Goal: Task Accomplishment & Management: Complete application form

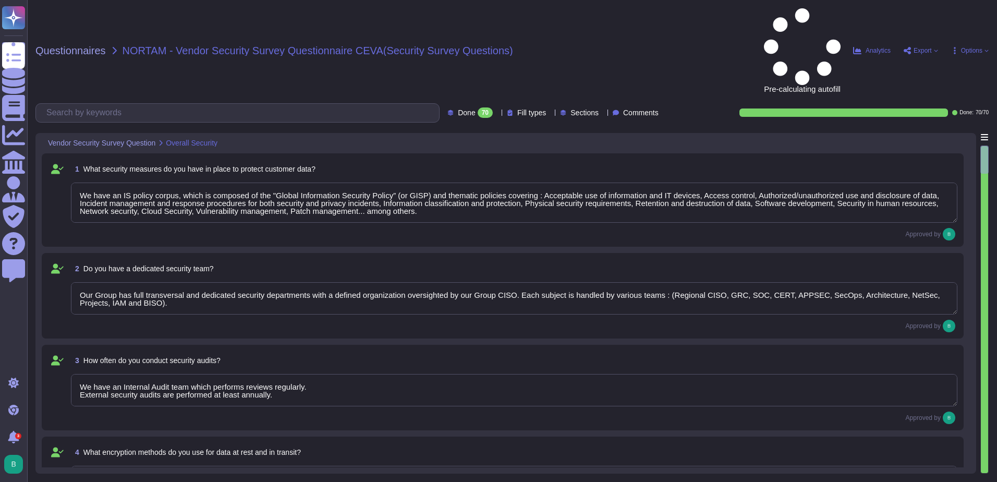
type textarea "We have an IS policy corpus, which is composed of the "Global Information Secur…"
type textarea "Our Group has full transversal and dedicated security departments with a define…"
type textarea "We have an Internal Audit team which performs reviews regularly. External secur…"
type textarea "All communication of data is encrypted. Data in transit is encrypted leveraging…"
type textarea "No"
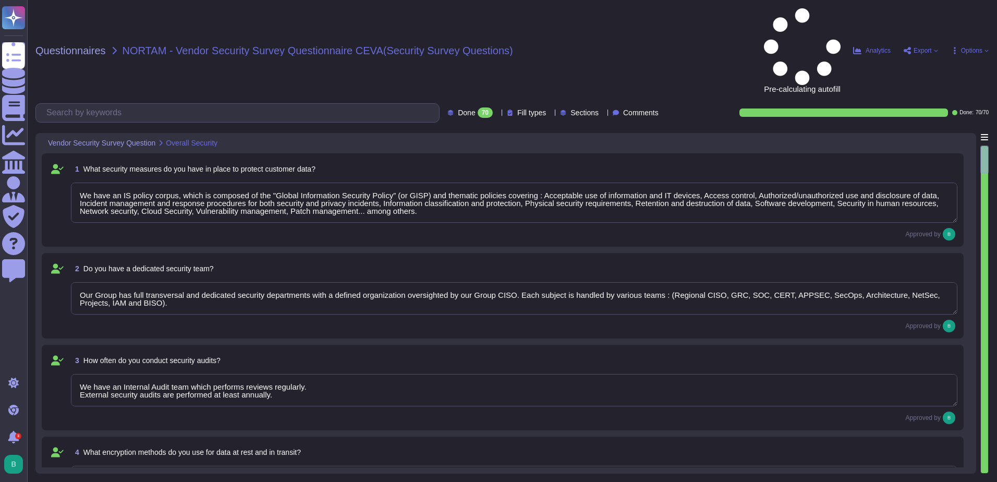
type textarea "Cloud security responsibilities are defined and reviewed as part of the Master …"
type textarea "We have an anomaly-based IDS and IPS in place. Sensors are in place at strategi…"
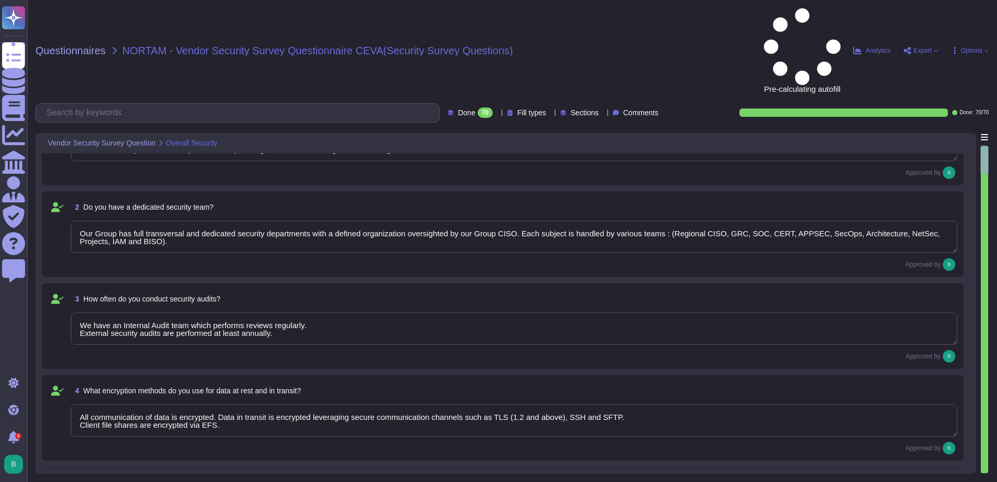
type textarea "All our systems and networks are protected by firewall. Every inbound and outbo…"
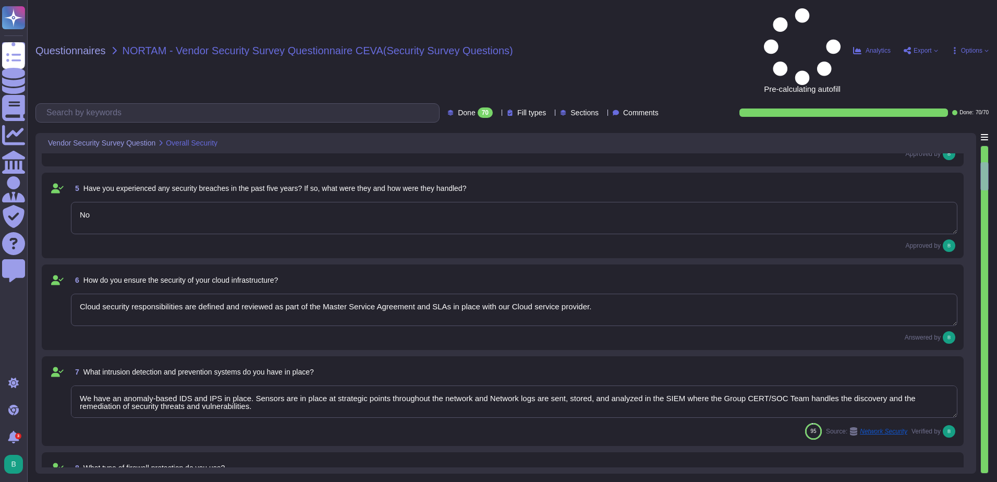
type textarea "We have an ISP, which addresses all the DDOS requirements. We also have black l…"
type textarea "Our CTI (center threats intelligence) and our CERT Teams monitor all breaches. …"
type textarea "Regular awareness programs for all employees are mandatory (at least annually).…"
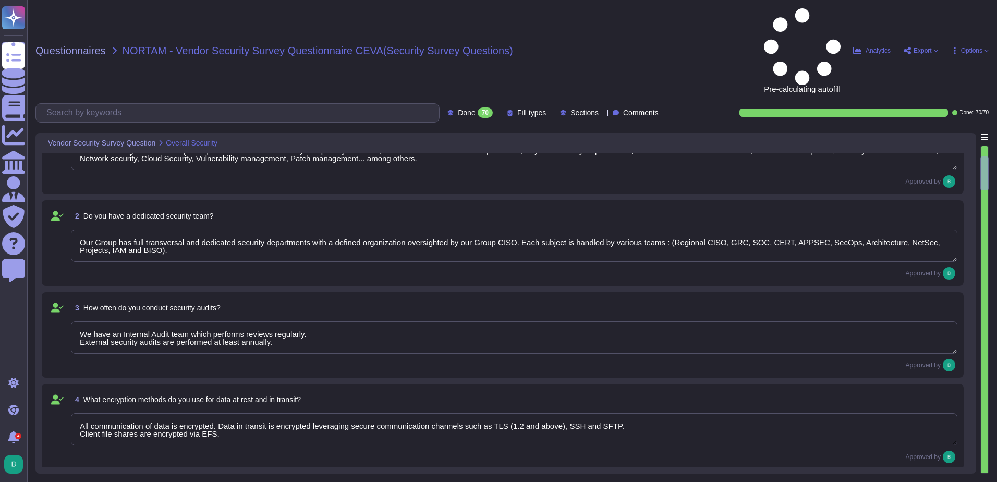
scroll to position [52, 0]
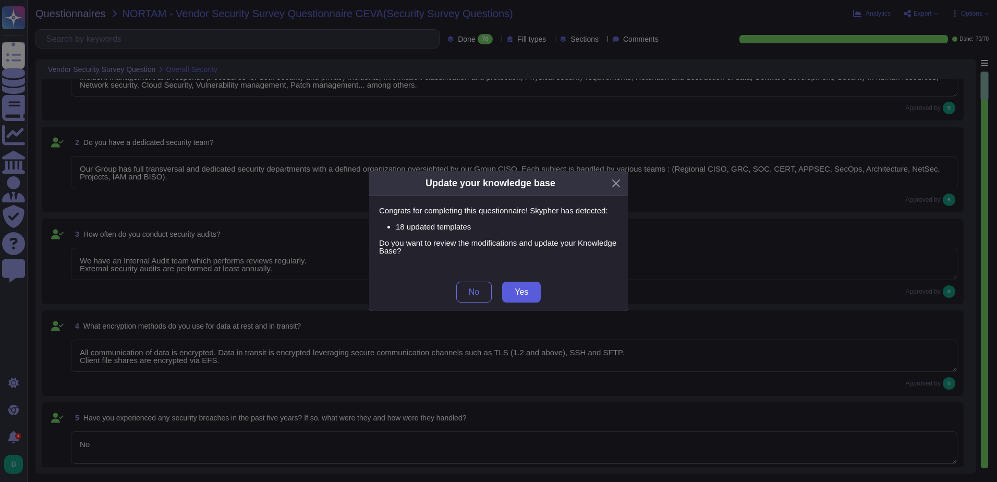
click at [513, 289] on button "Yes" at bounding box center [521, 292] width 39 height 21
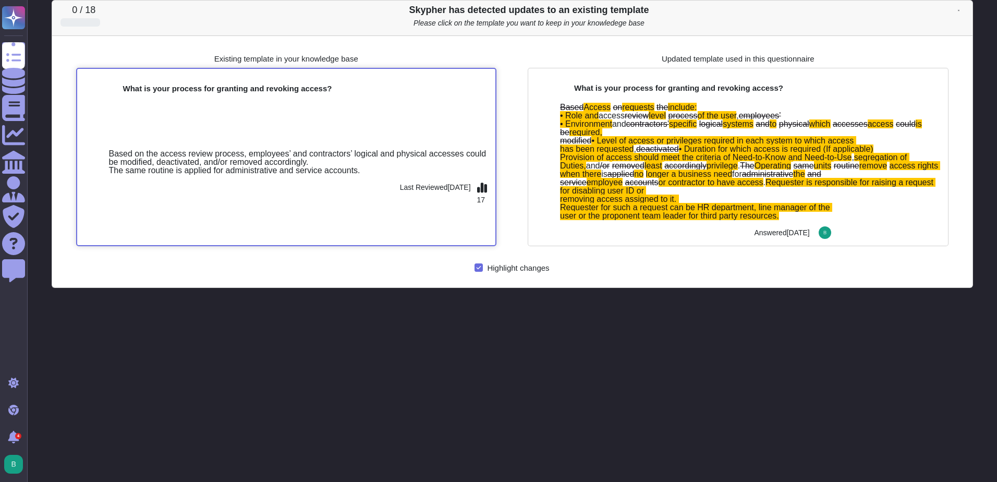
click at [423, 104] on div "Based on the access review process, employees’ and contractors’ logical and phy…" at bounding box center [286, 170] width 419 height 149
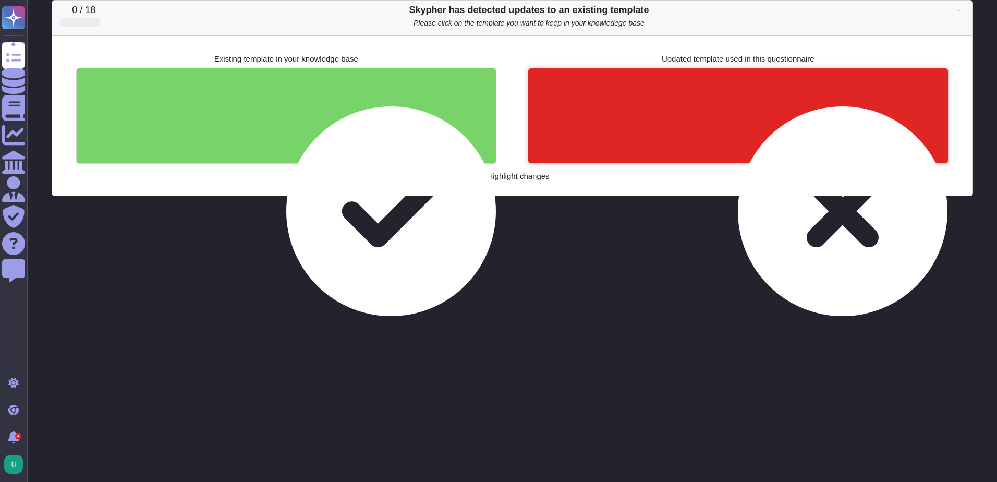
click at [691, 114] on div at bounding box center [738, 115] width 420 height 95
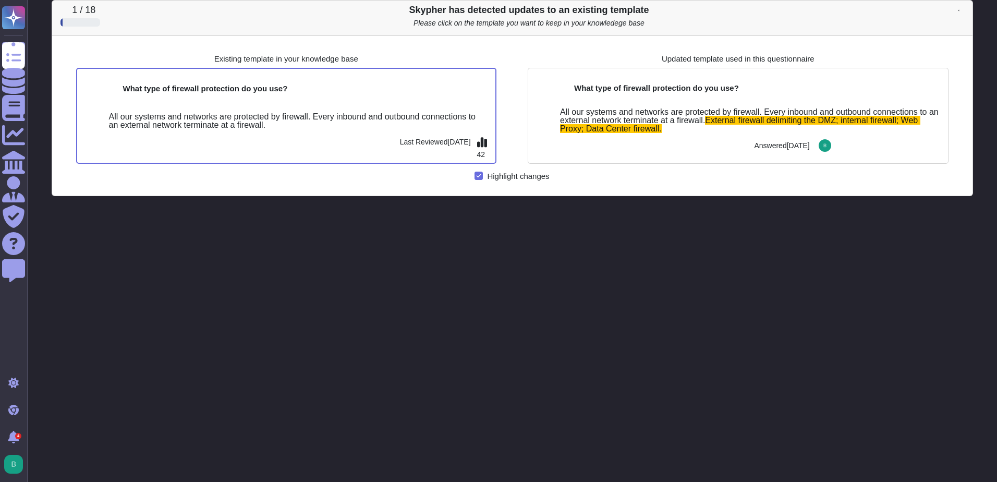
click at [960, 9] on icon at bounding box center [959, 10] width 2 height 2
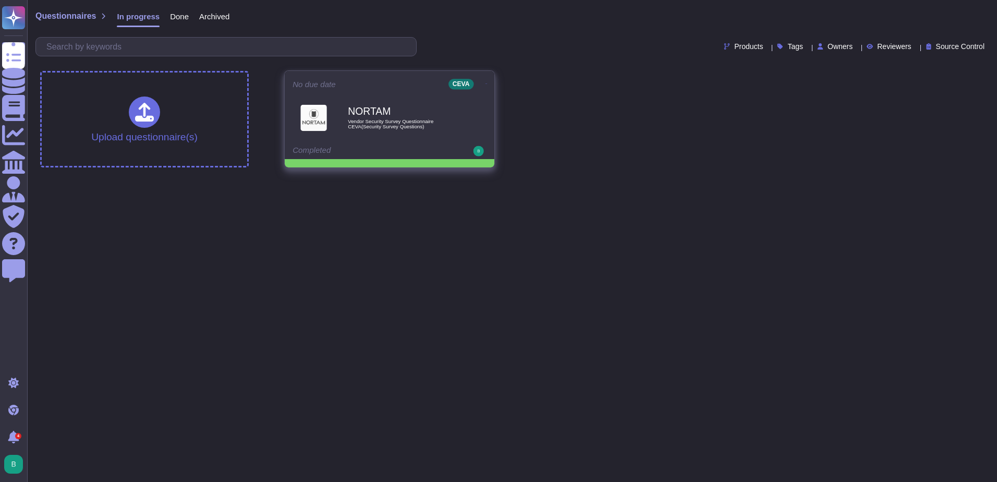
click at [338, 131] on span "NORTAM Vendor Security Survey Questionnaire CEVA(Security Survey Questions)" at bounding box center [390, 117] width 194 height 42
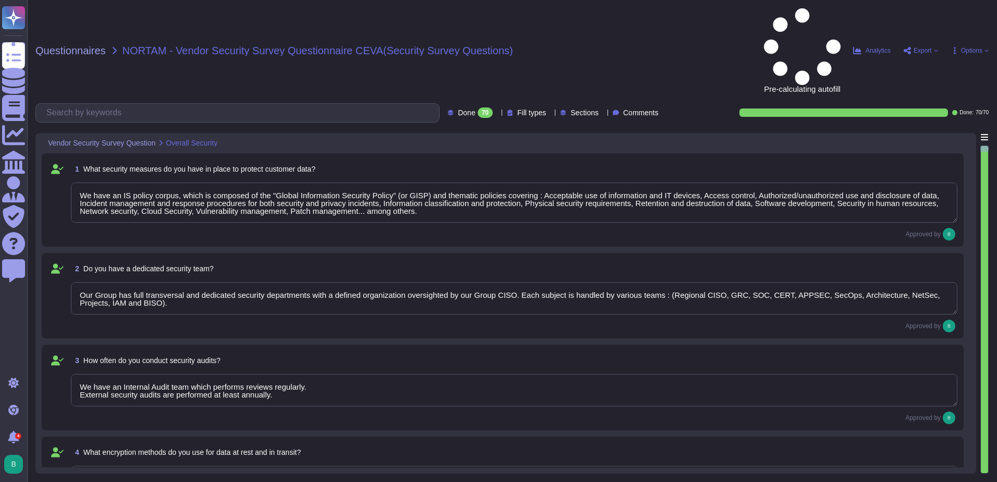
type textarea "We have an IS policy corpus, which is composed of the "Global Information Secur…"
type textarea "Our Group has full transversal and dedicated security departments with a define…"
type textarea "We have an Internal Audit team which performs reviews regularly. External secur…"
type textarea "All communication of data is encrypted. Data in transit is encrypted leveraging…"
type textarea "No"
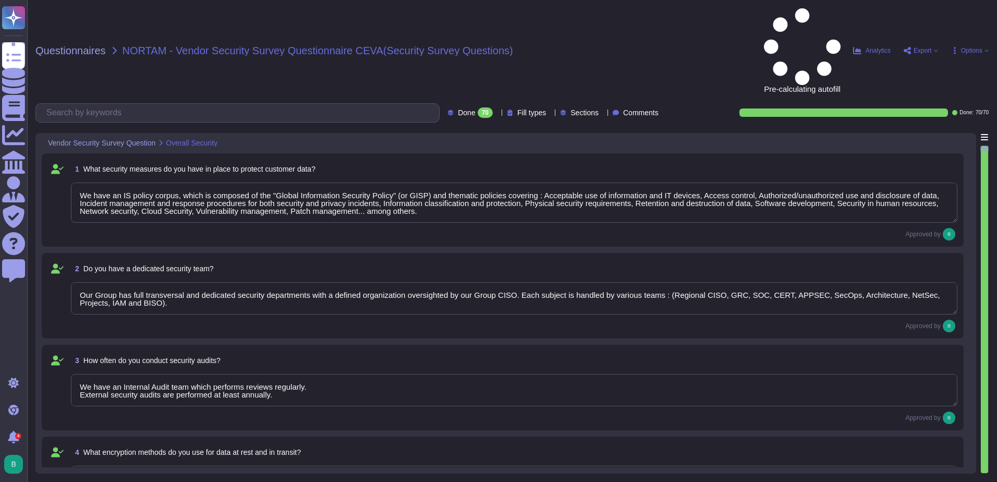
type textarea "Cloud security responsibilities are defined and reviewed as part of the Master …"
type textarea "We have an anomaly-based IDS and IPS in place. Sensors are in place at strategi…"
type textarea "We have an Internal Audit team which performs reviews regularly. External secur…"
type textarea "All communication of data is encrypted. Data in transit is encrypted leveraging…"
type textarea "We have an Internal Audit team which performs reviews regularly. External secur…"
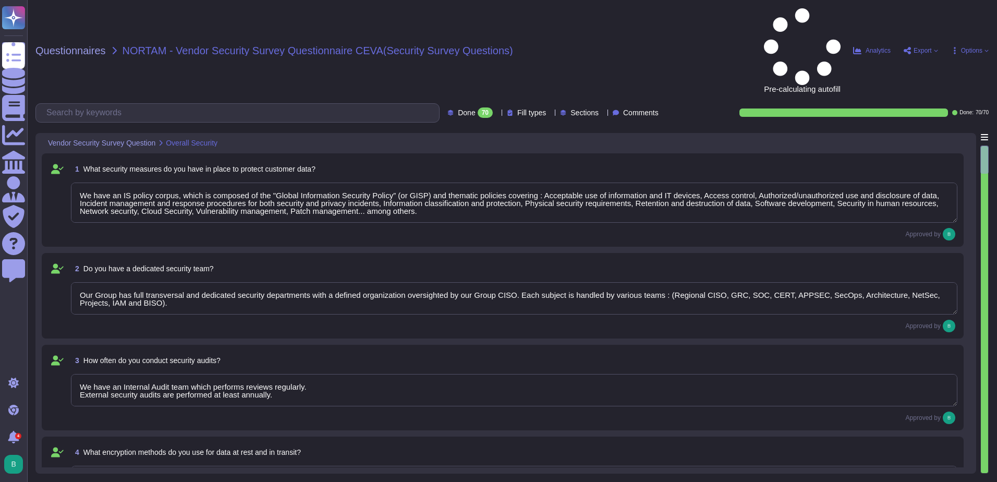
type textarea "All communication of data is encrypted. Data in transit is encrypted leveraging…"
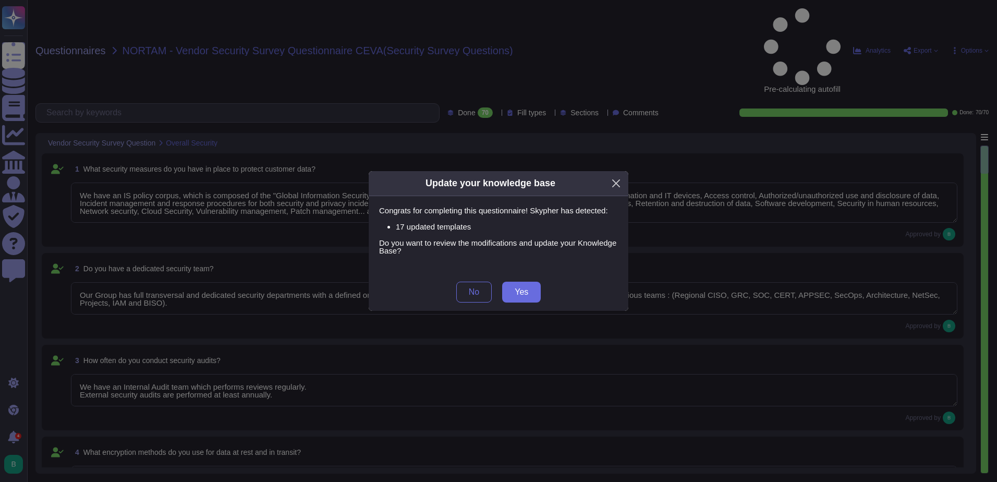
type textarea "We have an Internal Audit team which performs reviews regularly. External secur…"
type textarea "All communication of data is encrypted. Data in transit is encrypted leveraging…"
type textarea "We have an Internal Audit team which performs reviews regularly. External secur…"
type textarea "All communication of data is encrypted. Data in transit is encrypted leveraging…"
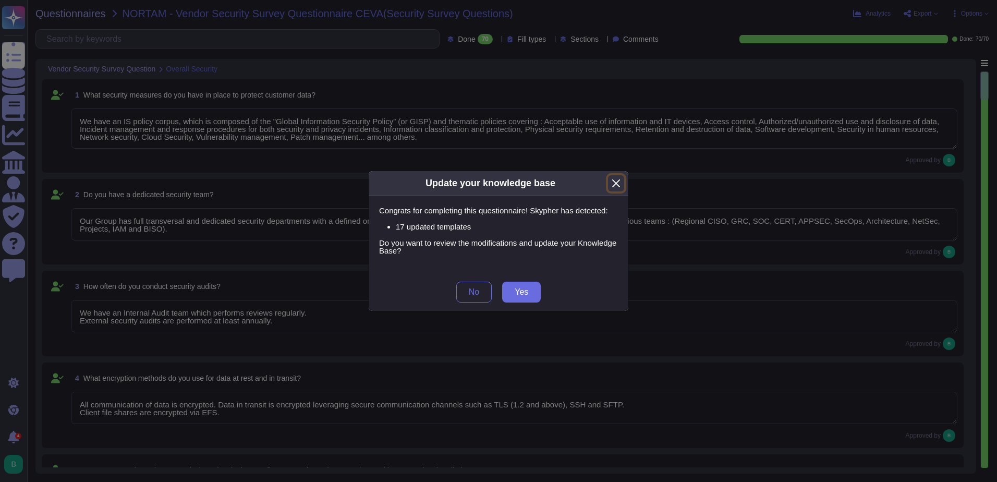
click at [614, 183] on button "Close" at bounding box center [616, 183] width 16 height 16
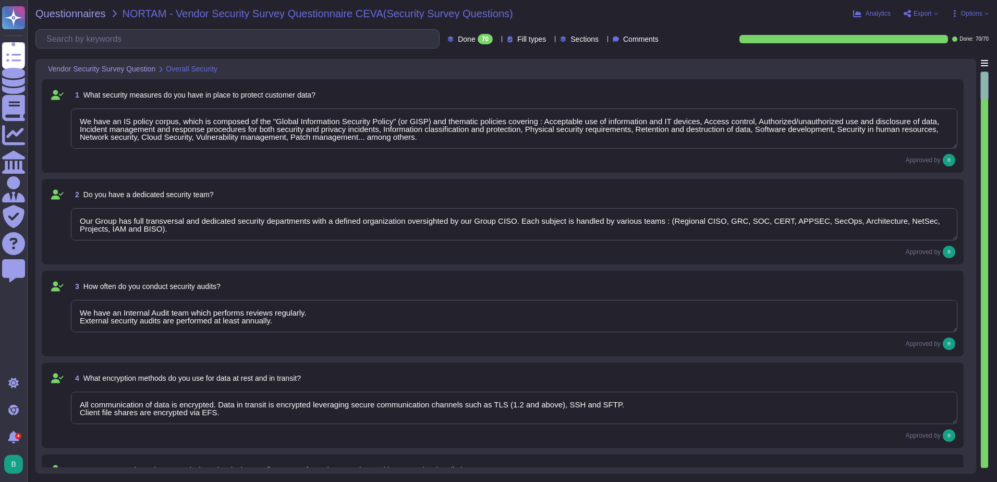
type textarea "We have an Internal Audit team which performs reviews regularly. External secur…"
type textarea "All communication of data is encrypted. Data in transit is encrypted leveraging…"
type textarea "We have an Internal Audit team which performs reviews regularly. External secur…"
type textarea "All communication of data is encrypted. Data in transit is encrypted leveraging…"
type textarea "We have an Internal Audit team which performs reviews regularly. External secur…"
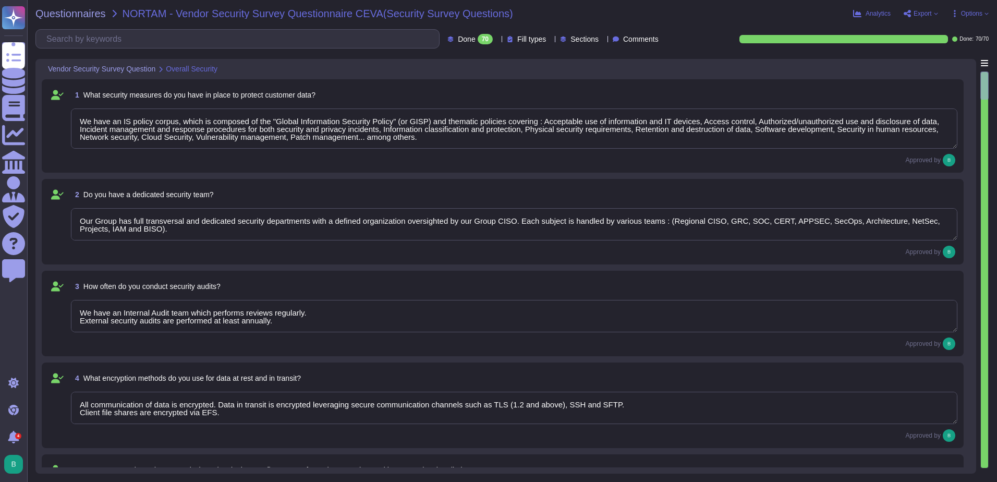
type textarea "All communication of data is encrypted. Data in transit is encrypted leveraging…"
type textarea "We have an Internal Audit team which performs reviews regularly. External secur…"
type textarea "All communication of data is encrypted. Data in transit is encrypted leveraging…"
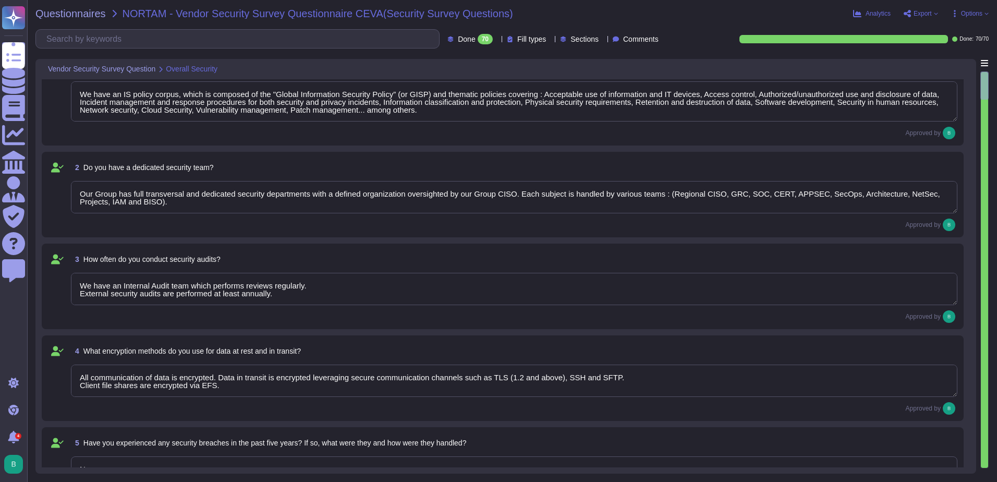
type textarea "We have an Internal Audit team which performs reviews regularly. External secur…"
type textarea "All communication of data is encrypted. Data in transit is encrypted leveraging…"
type textarea "All our systems and networks are protected by firewall. Every inbound and outbo…"
type textarea "We have an Internal Audit team which performs reviews regularly. External secur…"
type textarea "All communication of data is encrypted. Data in transit is encrypted leveraging…"
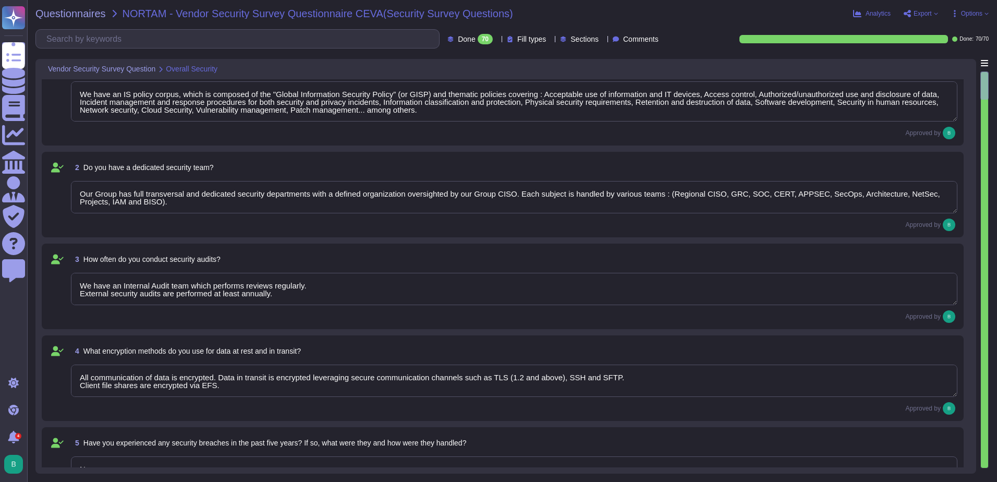
type textarea "We have an Internal Audit team which performs reviews regularly. External secur…"
type textarea "All communication of data is encrypted. Data in transit is encrypted leveraging…"
type textarea "We have an Internal Audit team which performs reviews regularly. External secur…"
type textarea "All communication of data is encrypted. Data in transit is encrypted leveraging…"
type textarea "We have an Internal Audit team which performs reviews regularly. External secur…"
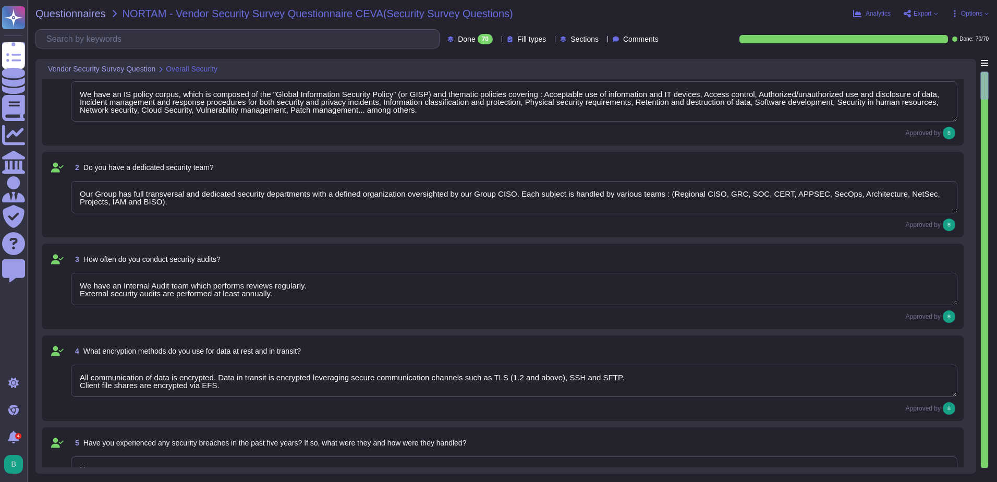
type textarea "All communication of data is encrypted. Data in transit is encrypted leveraging…"
type textarea "We have an Internal Audit team which performs reviews regularly. External secur…"
type textarea "All communication of data is encrypted. Data in transit is encrypted leveraging…"
type textarea "We have an Internal Audit team which performs reviews regularly. External secur…"
type textarea "All communication of data is encrypted. Data in transit is encrypted leveraging…"
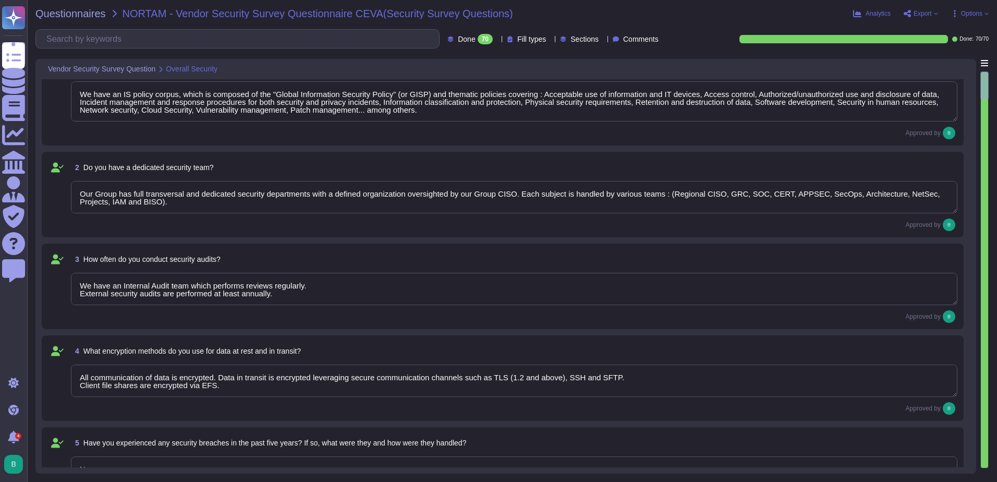
type textarea "We have an Internal Audit team which performs reviews regularly. External secur…"
type textarea "All communication of data is encrypted. Data in transit is encrypted leveraging…"
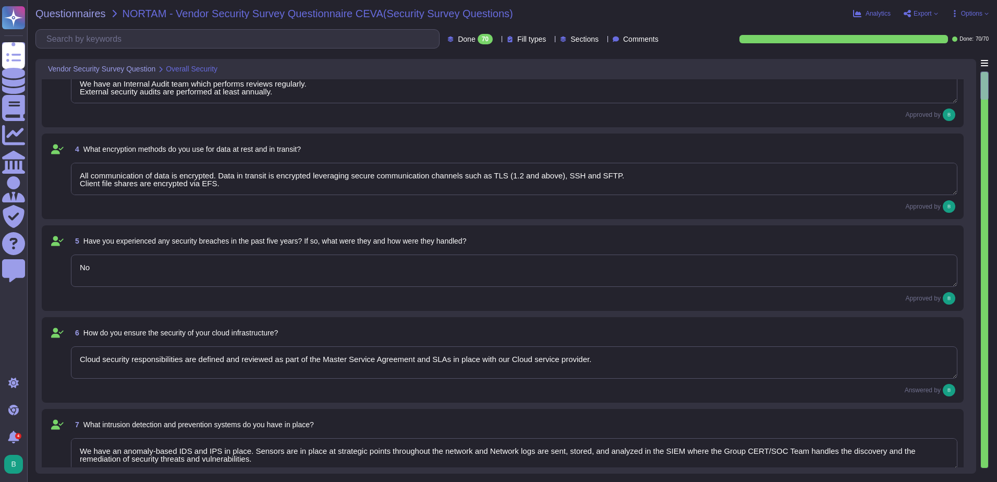
type textarea "We have an Internal Audit team which performs reviews regularly. External secur…"
type textarea "All communication of data is encrypted. Data in transit is encrypted leveraging…"
type textarea "We have an Internal Audit team which performs reviews regularly. External secur…"
type textarea "All communication of data is encrypted. Data in transit is encrypted leveraging…"
type textarea "We have an Internal Audit team which performs reviews regularly. External secur…"
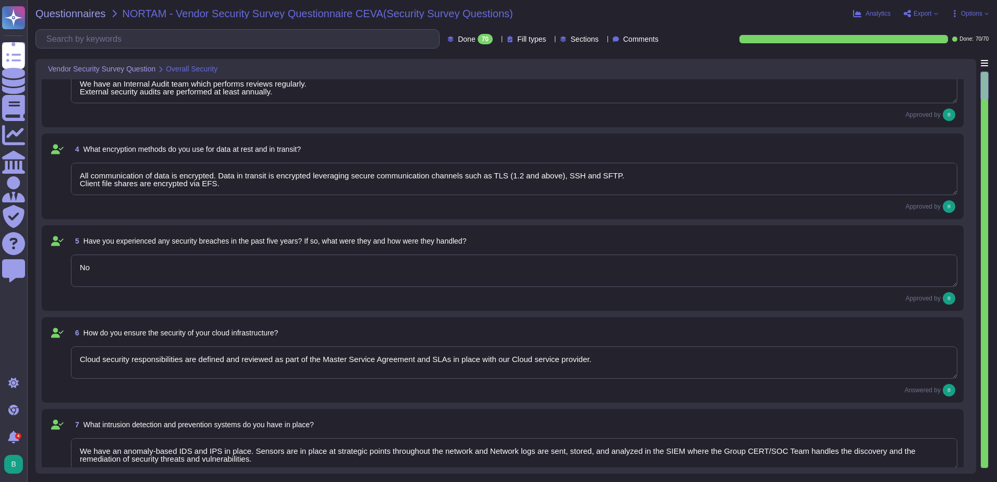
type textarea "All communication of data is encrypted. Data in transit is encrypted leveraging…"
type textarea "We have an Internal Audit team which performs reviews regularly. External secur…"
type textarea "All communication of data is encrypted. Data in transit is encrypted leveraging…"
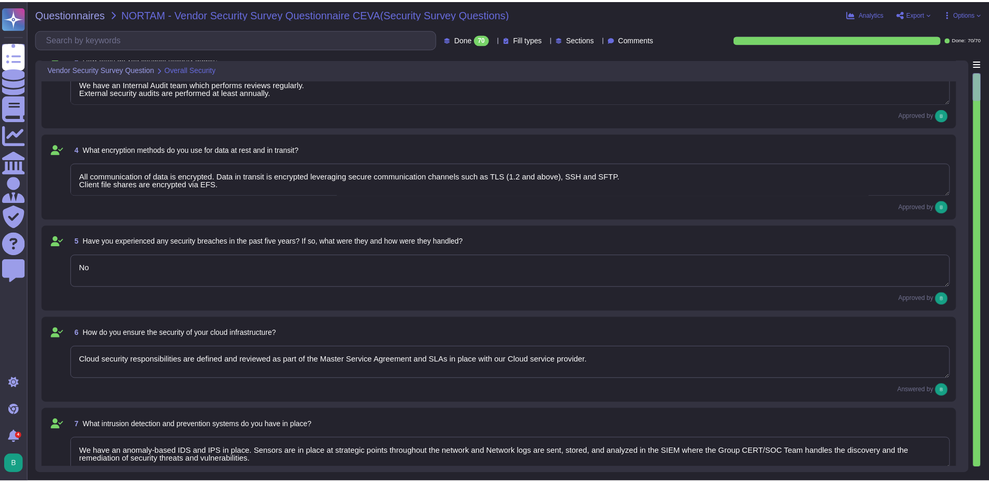
scroll to position [313, 0]
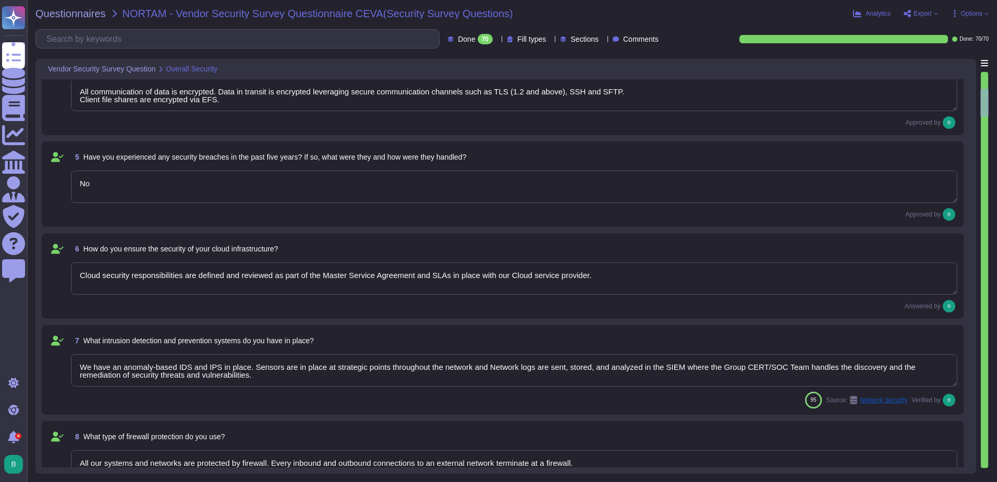
type textarea "We have an ISP, which addresses all the DDOS requirements. We also have black l…"
type textarea "Our CTI (center threats intelligence) and our CERT Teams monitor all breaches. …"
type textarea "Regular awareness programs for all employees are mandatory (at least annually).…"
type textarea "We have an Internal Audit team which performs reviews regularly. External secur…"
type textarea "All communication of data is encrypted. Data in transit is encrypted leveraging…"
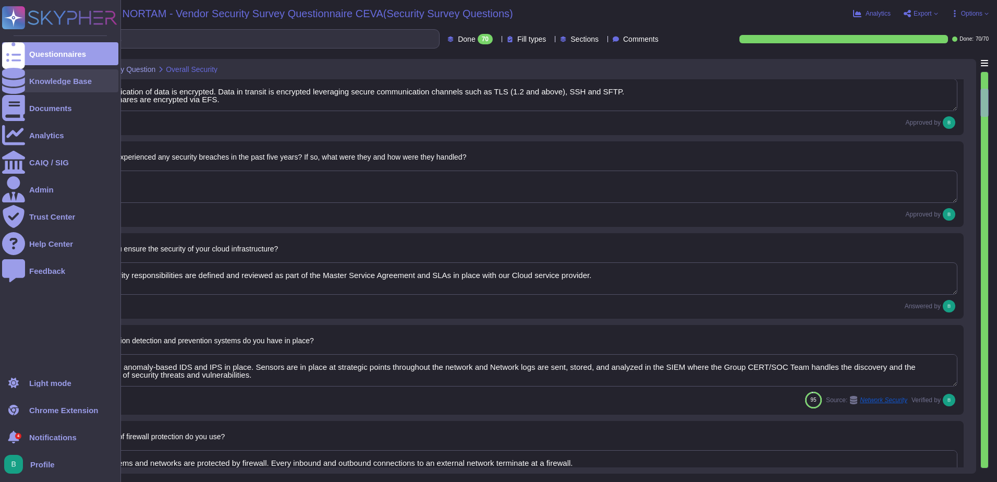
click at [19, 81] on div at bounding box center [13, 80] width 23 height 23
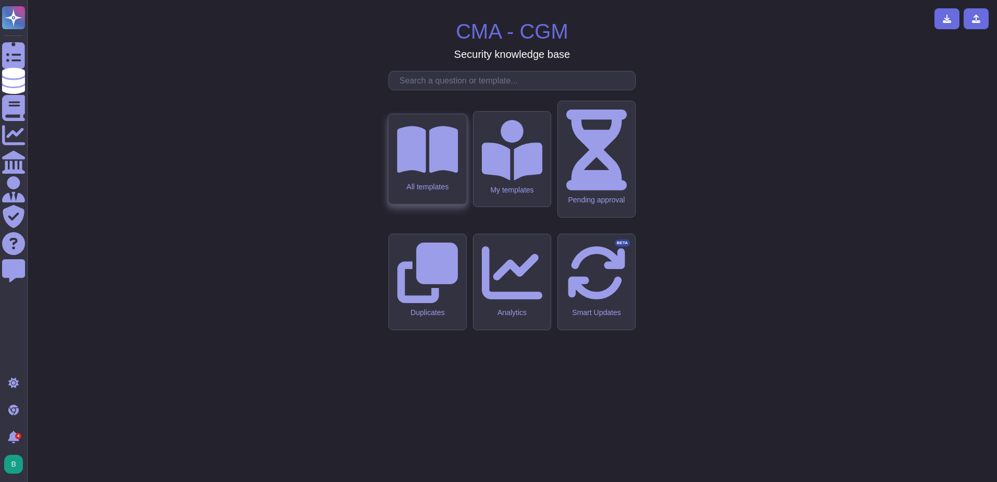
click at [414, 204] on div "All templates" at bounding box center [428, 159] width 78 height 90
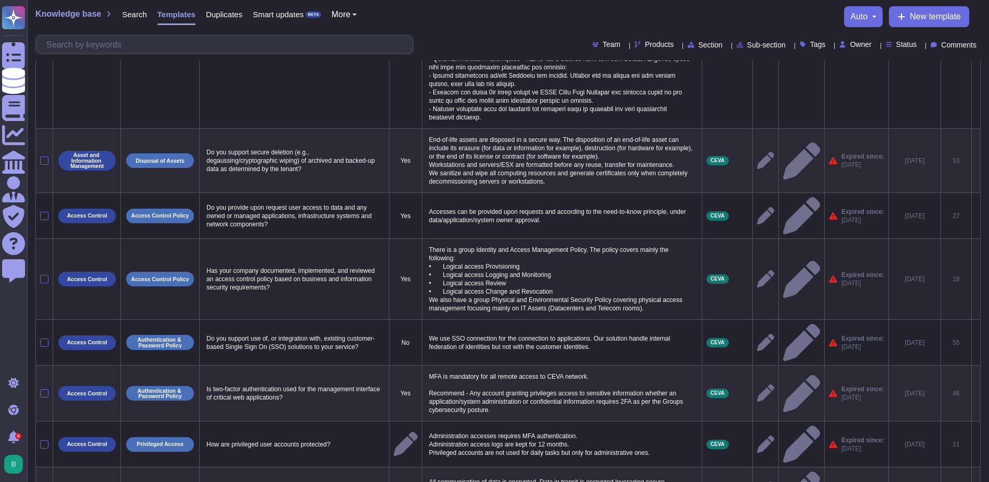
scroll to position [279, 0]
